Goal: Information Seeking & Learning: Check status

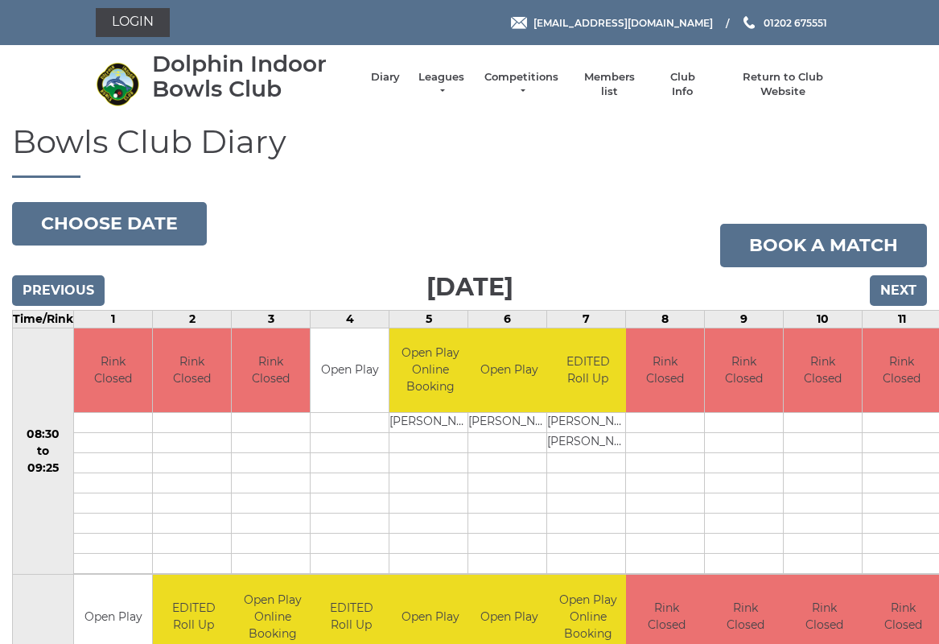
scroll to position [4, 0]
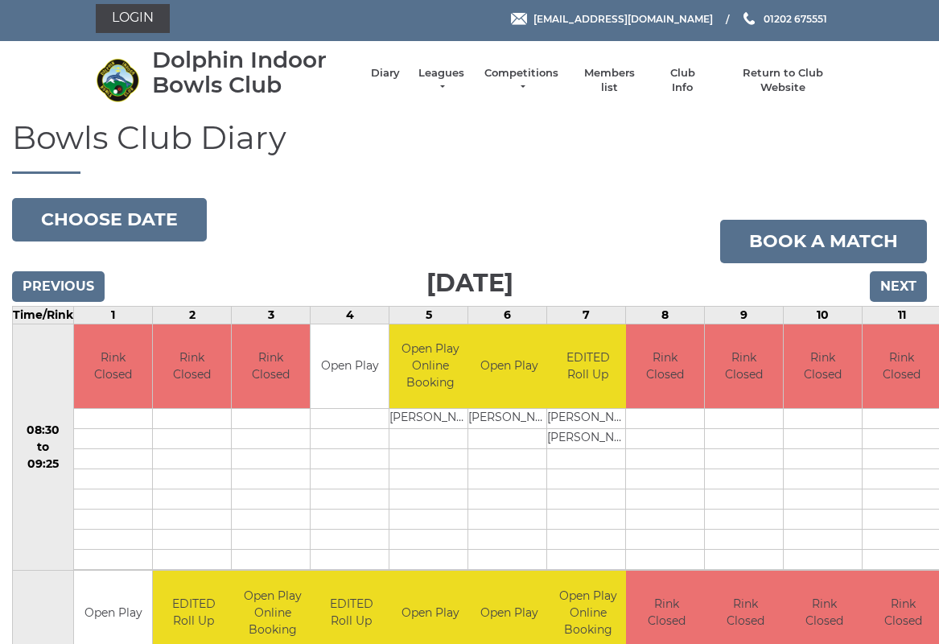
click at [440, 75] on link "Leagues" at bounding box center [441, 80] width 51 height 29
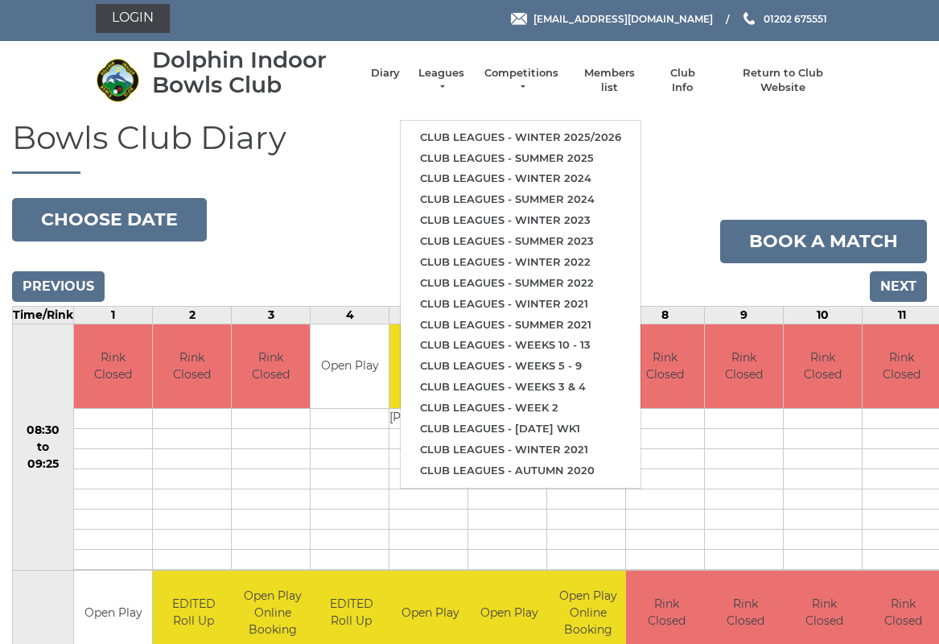
click at [480, 156] on link "Club leagues - Summer 2025" at bounding box center [521, 158] width 240 height 21
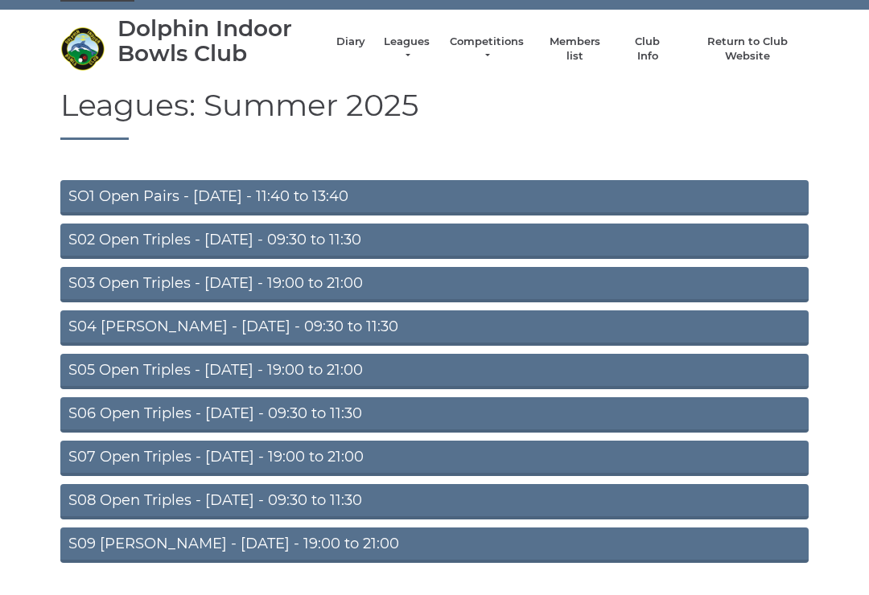
scroll to position [34, 0]
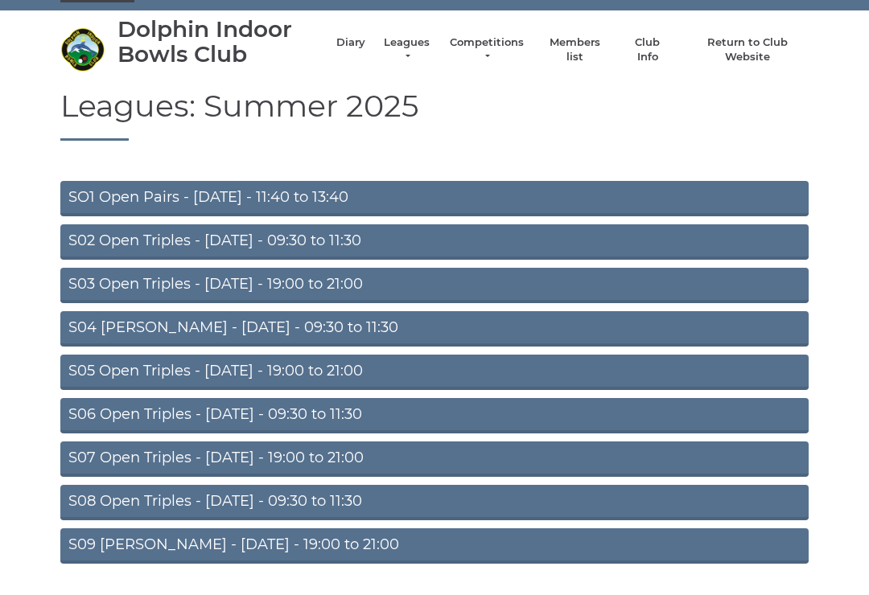
click at [100, 321] on link "S04 Aussie Pairs - Wednesday - 09:30 to 11:30" at bounding box center [434, 329] width 748 height 35
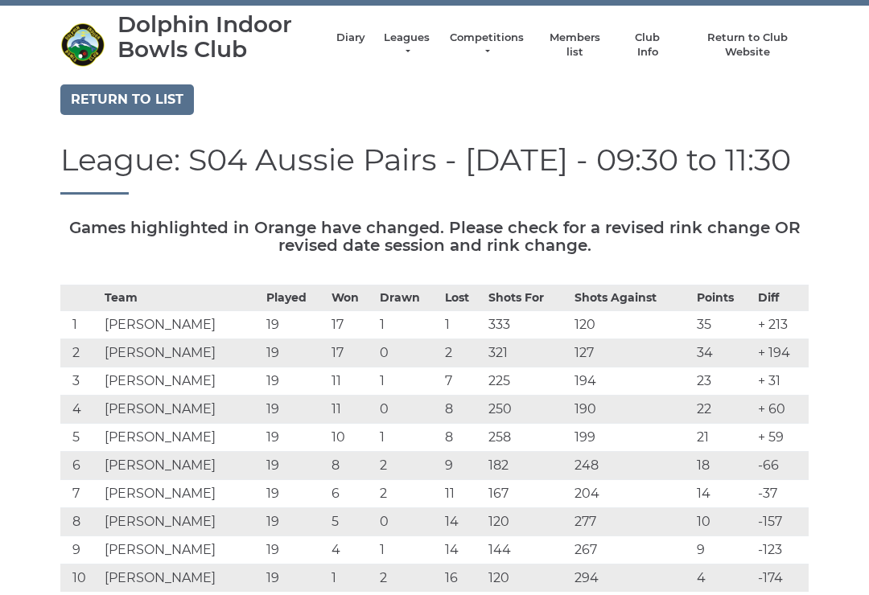
scroll to position [40, 0]
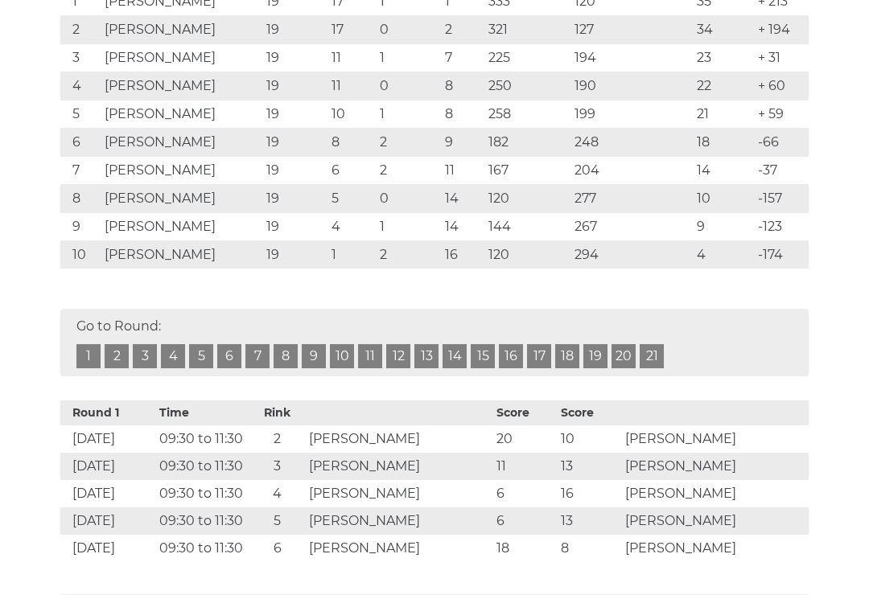
click at [540, 352] on link "17" at bounding box center [539, 357] width 24 height 24
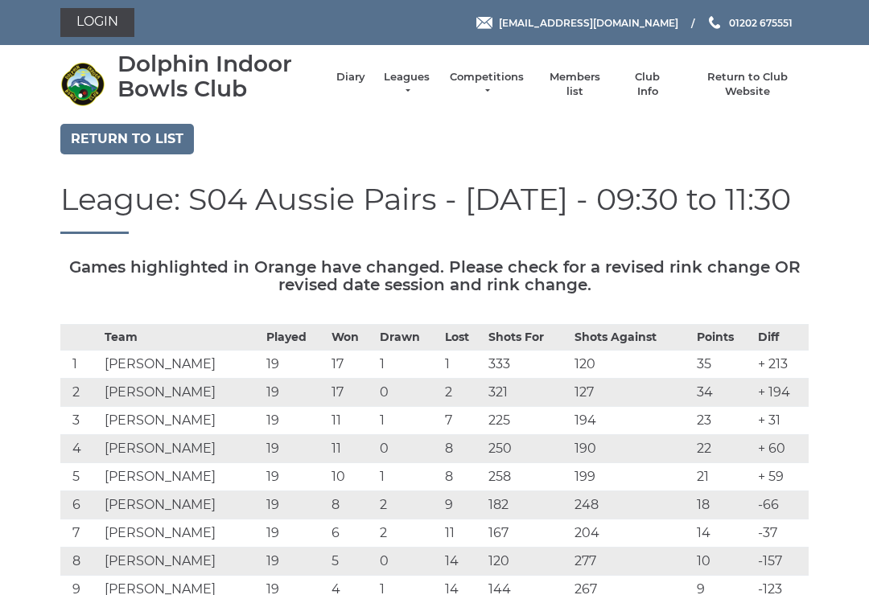
click at [117, 130] on link "Return to list" at bounding box center [127, 139] width 134 height 31
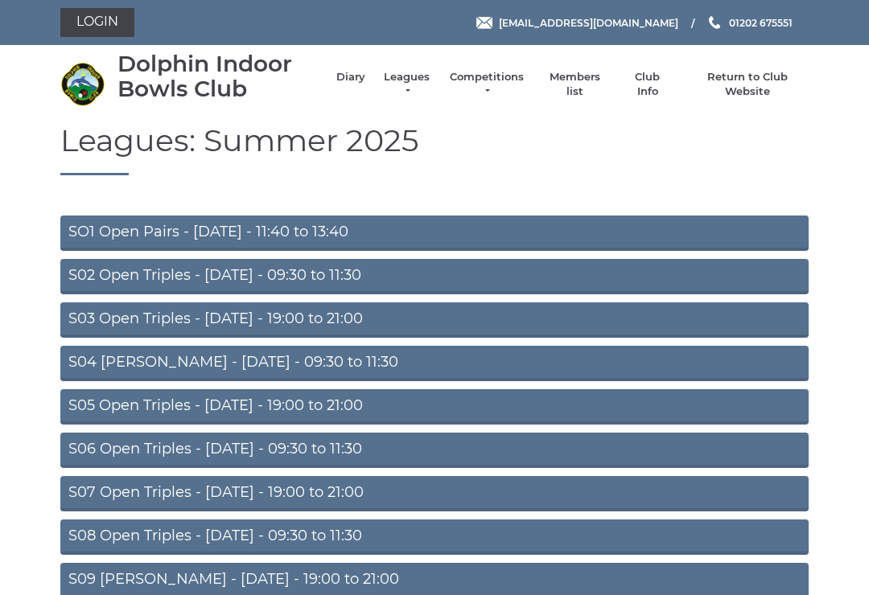
click at [233, 494] on link "S07 Open Triples - Thursday - 19:00 to 21:00" at bounding box center [434, 493] width 748 height 35
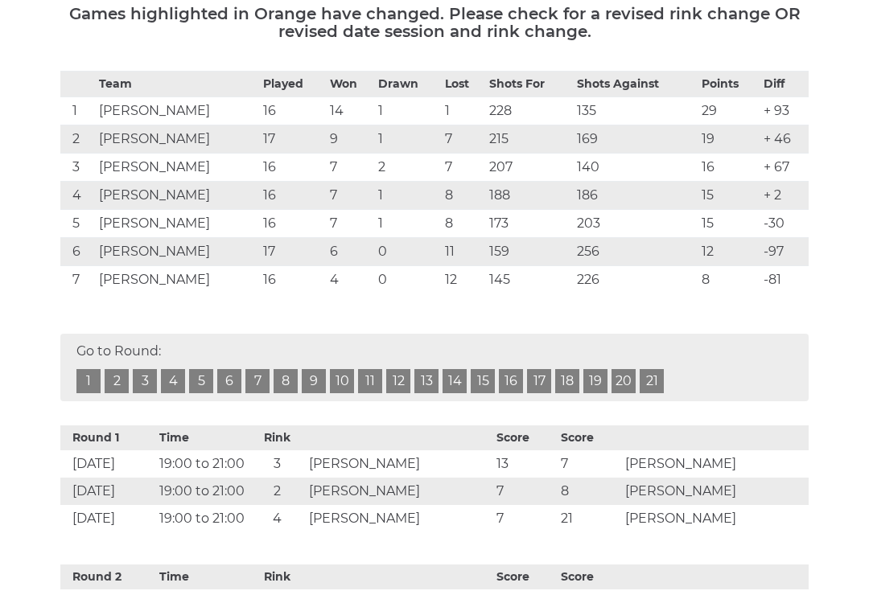
scroll to position [261, 0]
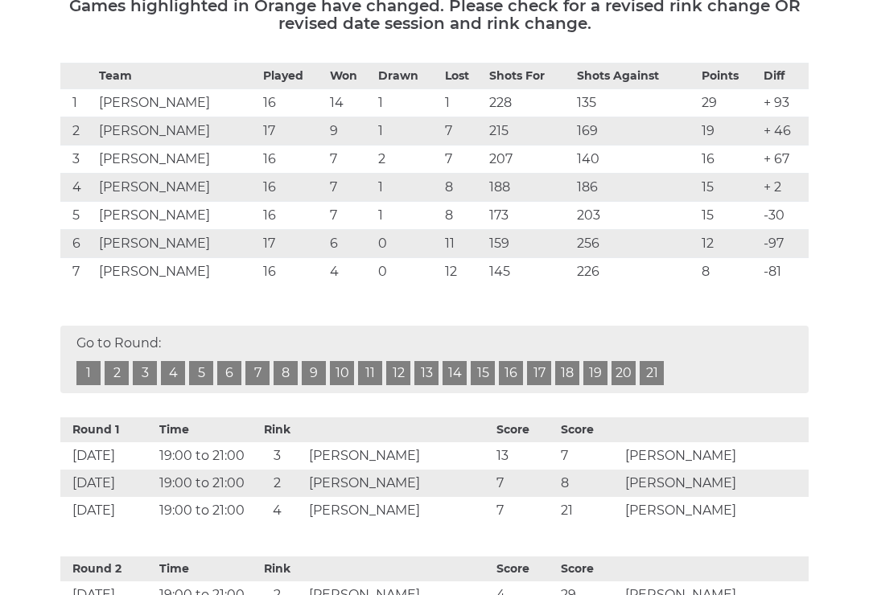
click at [508, 366] on link "16" at bounding box center [511, 374] width 24 height 24
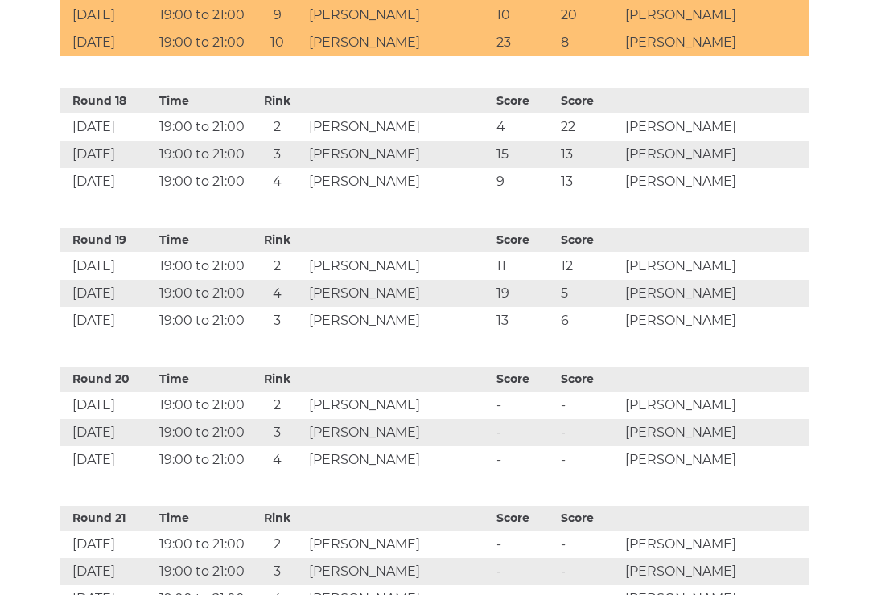
scroll to position [3014, 0]
